Goal: Book appointment/travel/reservation

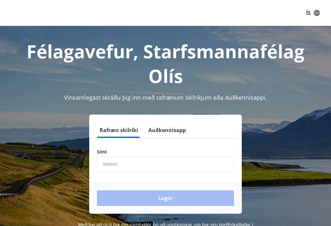
click at [139, 163] on input "phone" at bounding box center [165, 164] width 137 height 16
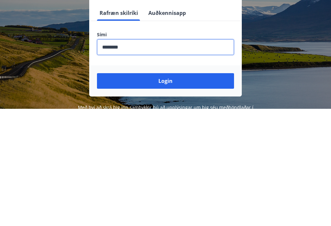
click at [167, 190] on button "Login" at bounding box center [165, 198] width 137 height 16
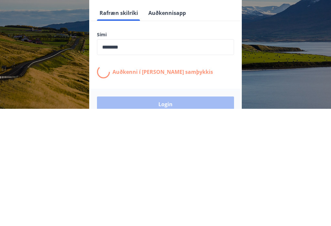
scroll to position [89, 0]
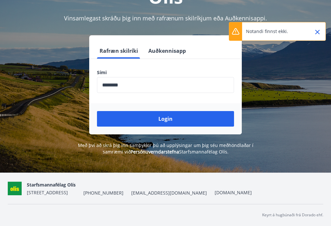
click at [145, 77] on input "phone" at bounding box center [165, 85] width 137 height 16
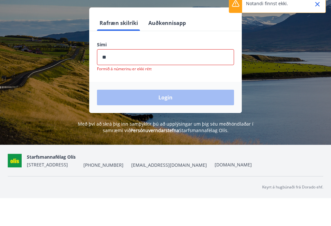
type input "*"
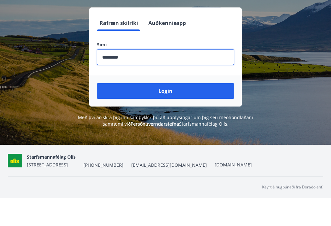
type input "********"
click at [175, 111] on button "Login" at bounding box center [165, 119] width 137 height 16
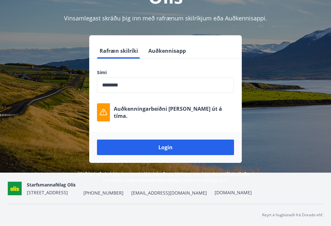
click at [171, 139] on button "Login" at bounding box center [165, 147] width 137 height 16
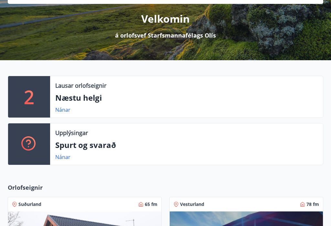
scroll to position [77, 0]
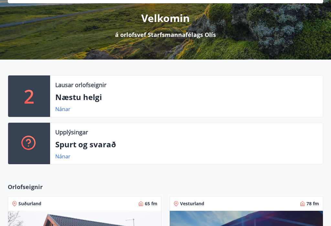
click at [65, 108] on link "Nánar" at bounding box center [62, 108] width 15 height 7
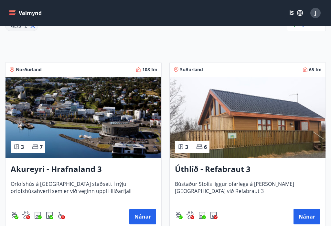
scroll to position [106, 0]
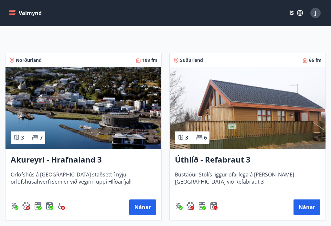
click at [141, 205] on button "Nánar" at bounding box center [142, 207] width 27 height 16
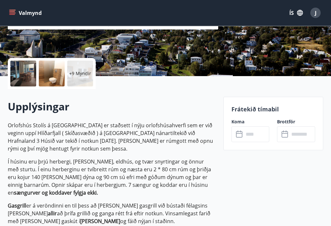
scroll to position [118, 0]
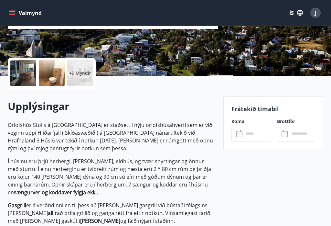
click at [255, 105] on p "Frátekið tímabil" at bounding box center [273, 109] width 84 height 8
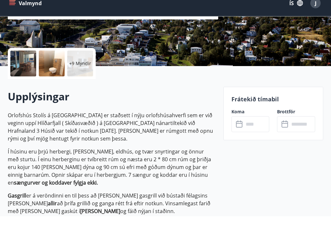
scroll to position [128, 0]
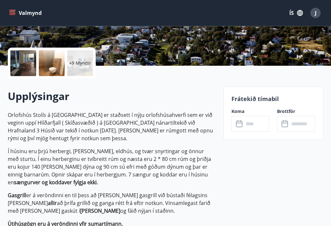
scroll to position [10, 0]
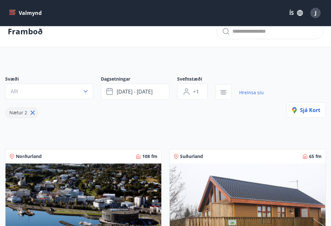
click at [87, 95] on button "Allt" at bounding box center [49, 91] width 88 height 16
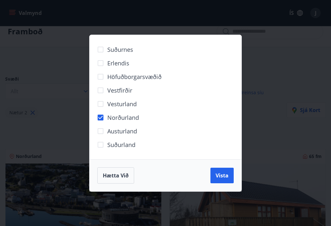
click at [221, 172] on span "Vista" at bounding box center [222, 175] width 13 height 7
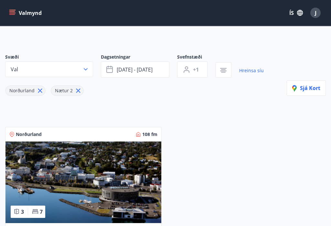
scroll to position [30, 0]
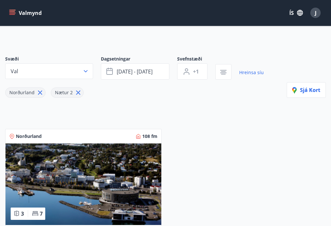
click at [138, 72] on span "ágú 29 - sep 01" at bounding box center [135, 71] width 36 height 7
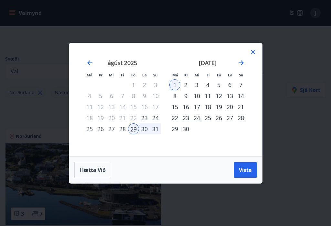
click at [256, 56] on icon at bounding box center [253, 52] width 8 height 8
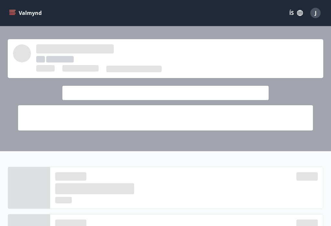
scroll to position [77, 0]
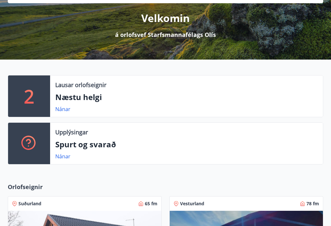
click at [63, 106] on link "Nánar" at bounding box center [62, 108] width 15 height 7
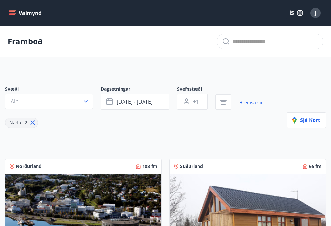
click at [310, 116] on button "Sjá kort" at bounding box center [306, 120] width 39 height 16
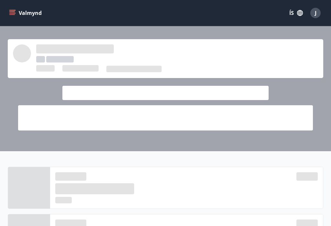
scroll to position [77, 0]
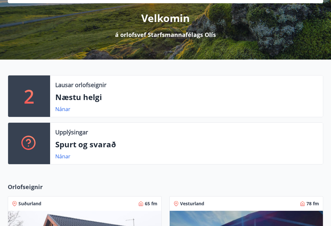
click at [62, 110] on link "Nánar" at bounding box center [62, 108] width 15 height 7
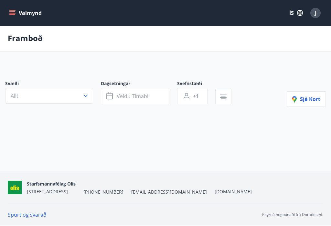
scroll to position [10, 0]
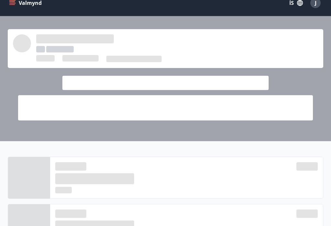
scroll to position [77, 0]
